Goal: Find contact information: Find contact information

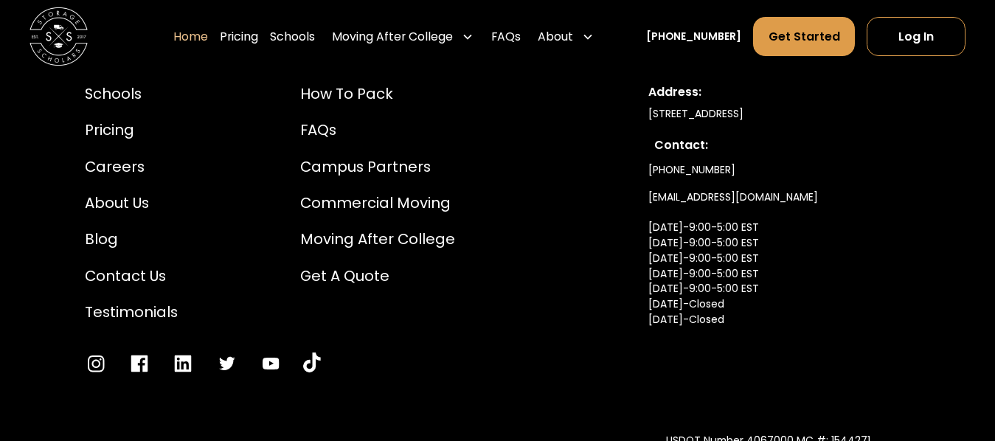
scroll to position [4874, 0]
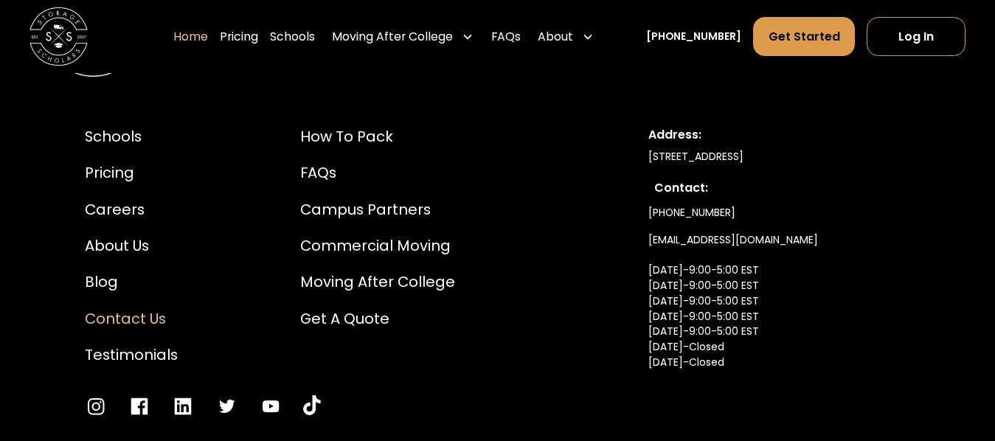
click at [121, 308] on div "Contact Us" at bounding box center [131, 319] width 93 height 22
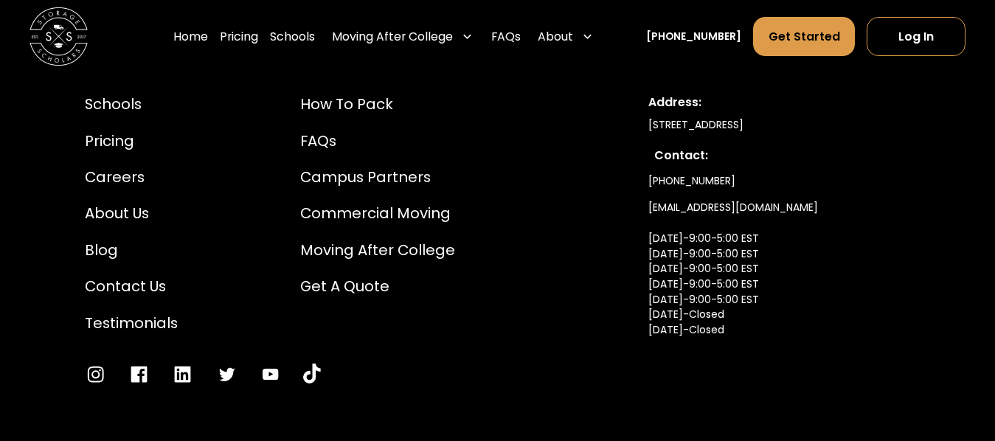
scroll to position [1581, 0]
drag, startPoint x: 794, startPoint y: 206, endPoint x: 643, endPoint y: 210, distance: 150.5
click at [643, 210] on div "Schools Pricing Careers About Us Blog Contact Us Testimonials How to Pack FAQs …" at bounding box center [496, 238] width 895 height 361
copy link "[EMAIL_ADDRESS][DOMAIN_NAME]"
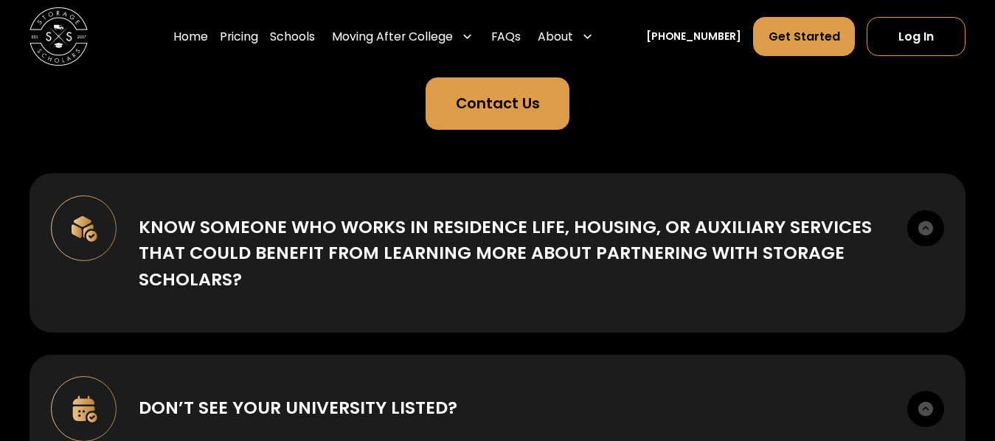
scroll to position [0, 0]
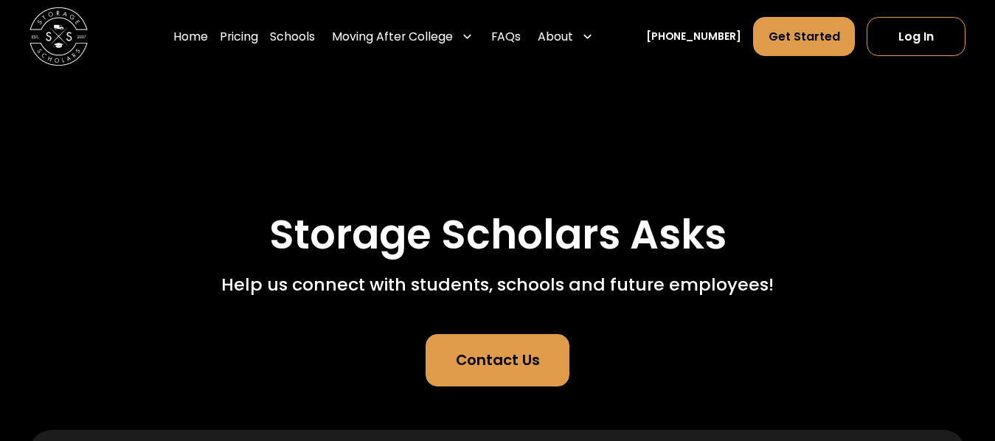
click at [200, 35] on link "Home" at bounding box center [190, 36] width 35 height 41
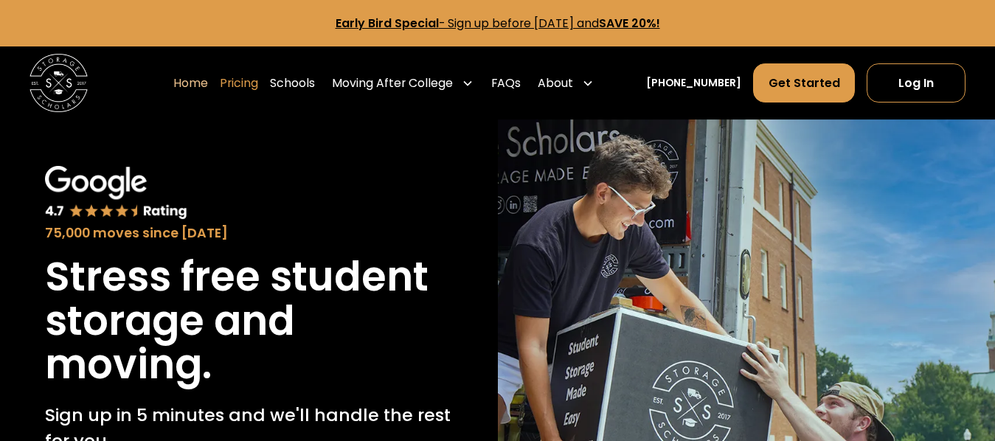
click at [258, 86] on link "Pricing" at bounding box center [239, 83] width 38 height 41
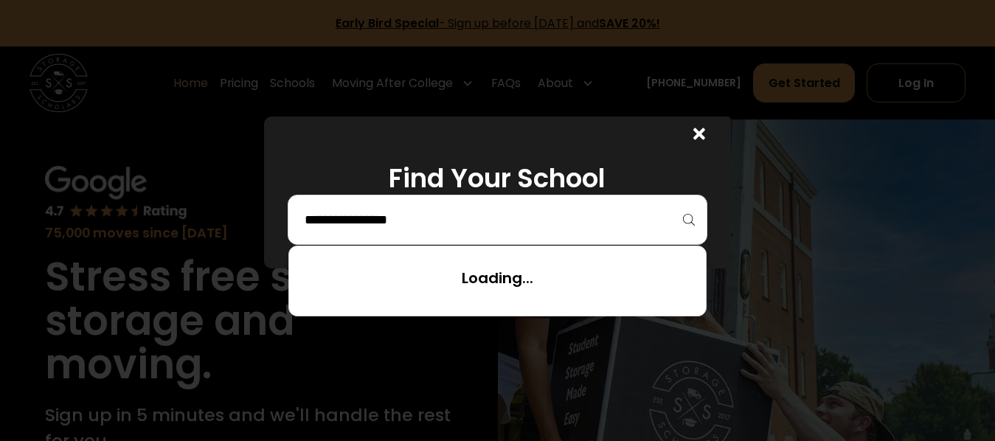
click at [502, 226] on input "search" at bounding box center [497, 219] width 389 height 25
click at [705, 134] on icon at bounding box center [699, 134] width 12 height 12
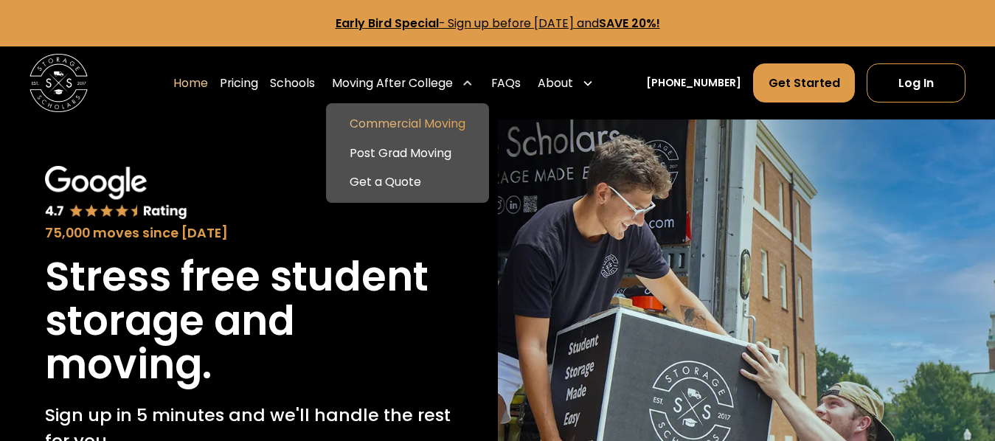
click at [420, 122] on link "Commercial Moving" at bounding box center [407, 124] width 150 height 30
